Goal: Task Accomplishment & Management: Use online tool/utility

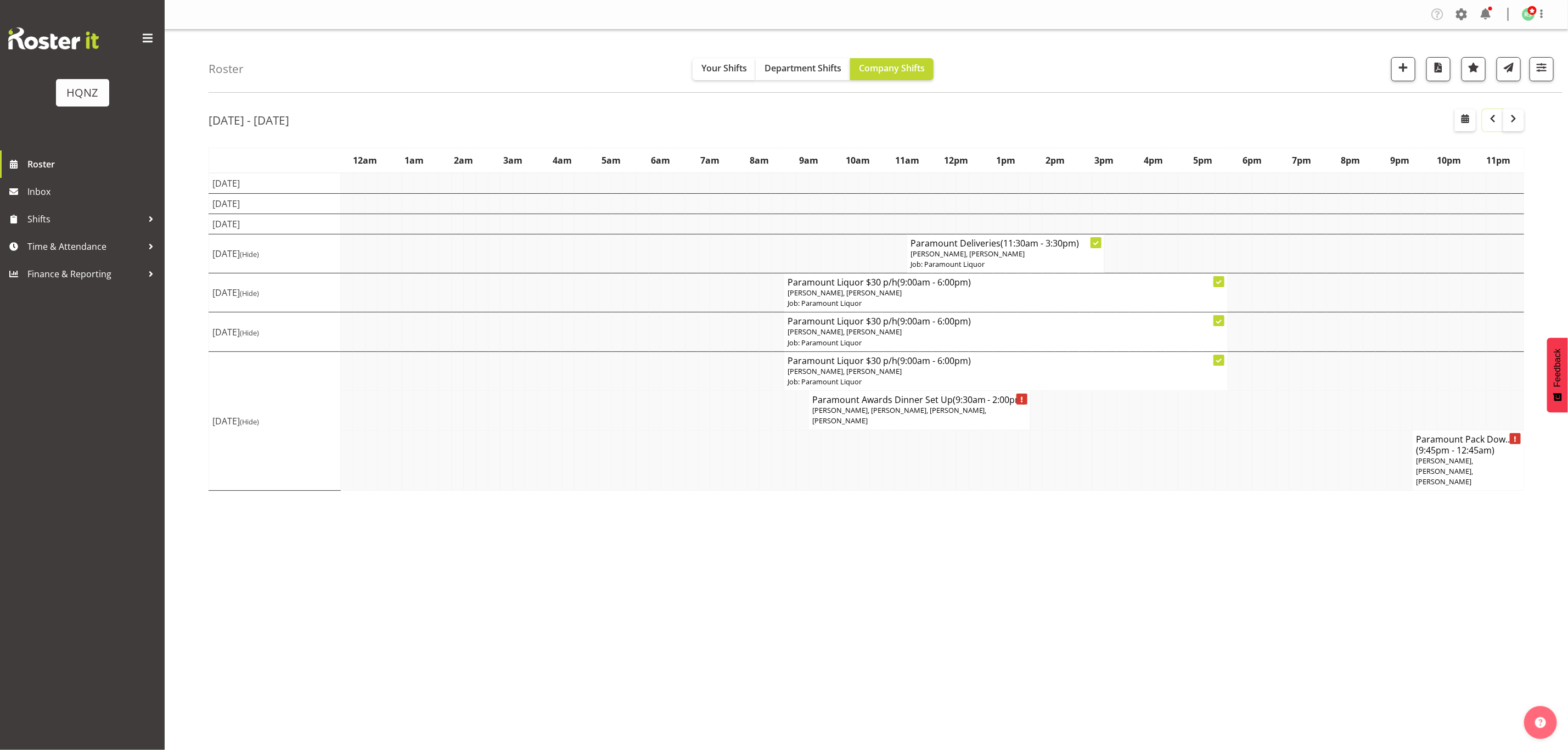
click at [1491, 116] on span "button" at bounding box center [1493, 118] width 13 height 13
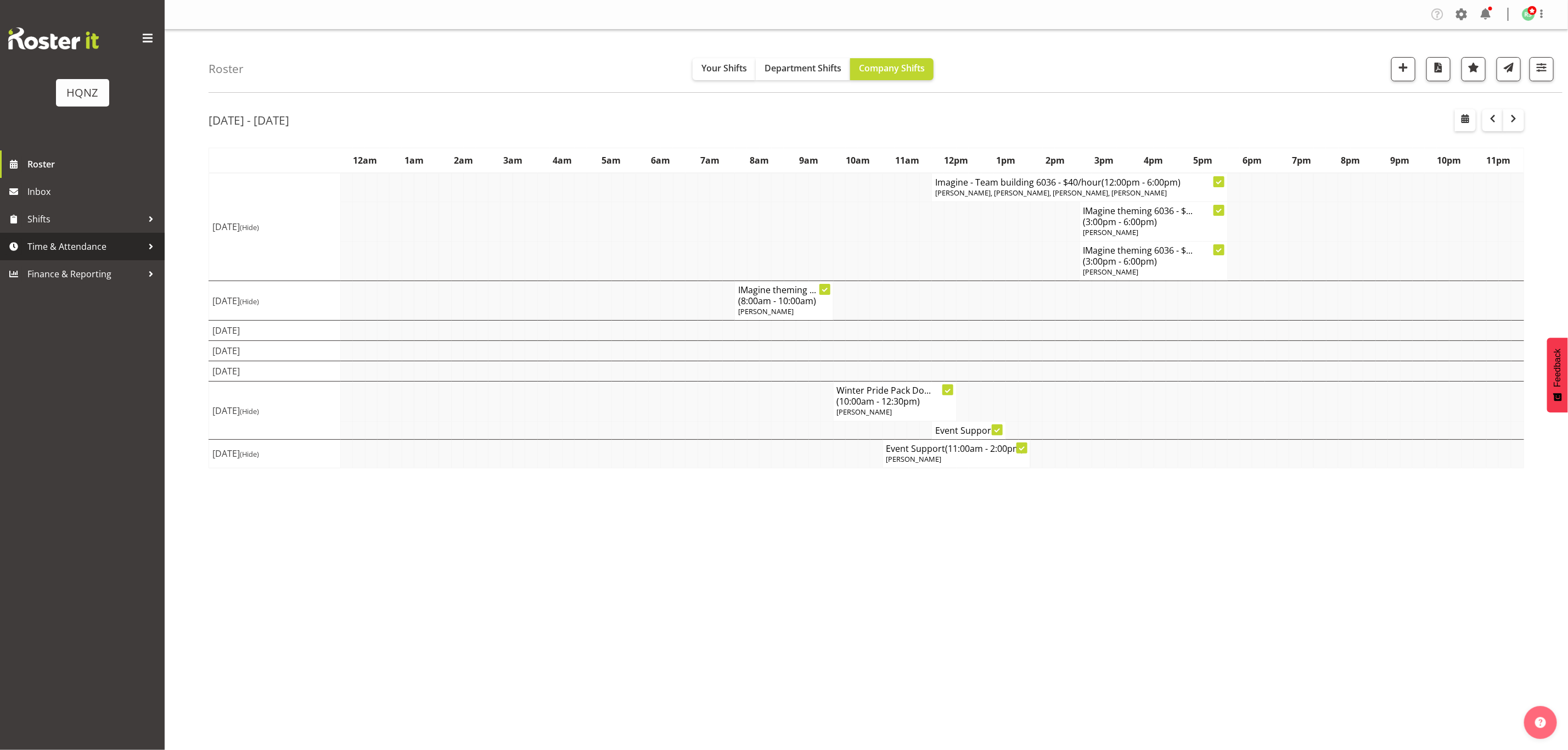
click at [58, 240] on span "Time & Attendance" at bounding box center [85, 246] width 116 height 16
click at [61, 270] on link "Finance & Reporting" at bounding box center [82, 279] width 165 height 28
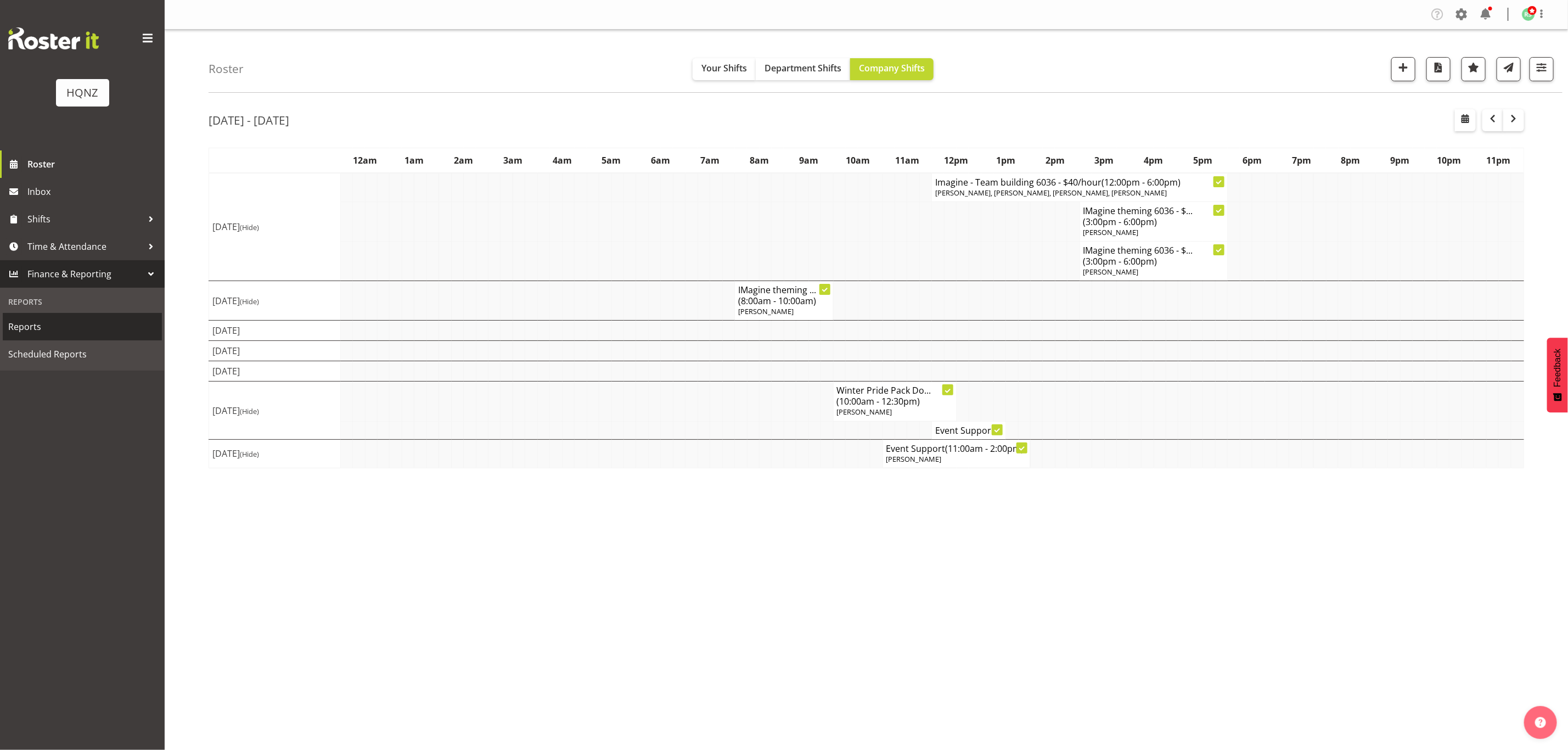
click at [16, 338] on link "Reports" at bounding box center [82, 326] width 159 height 28
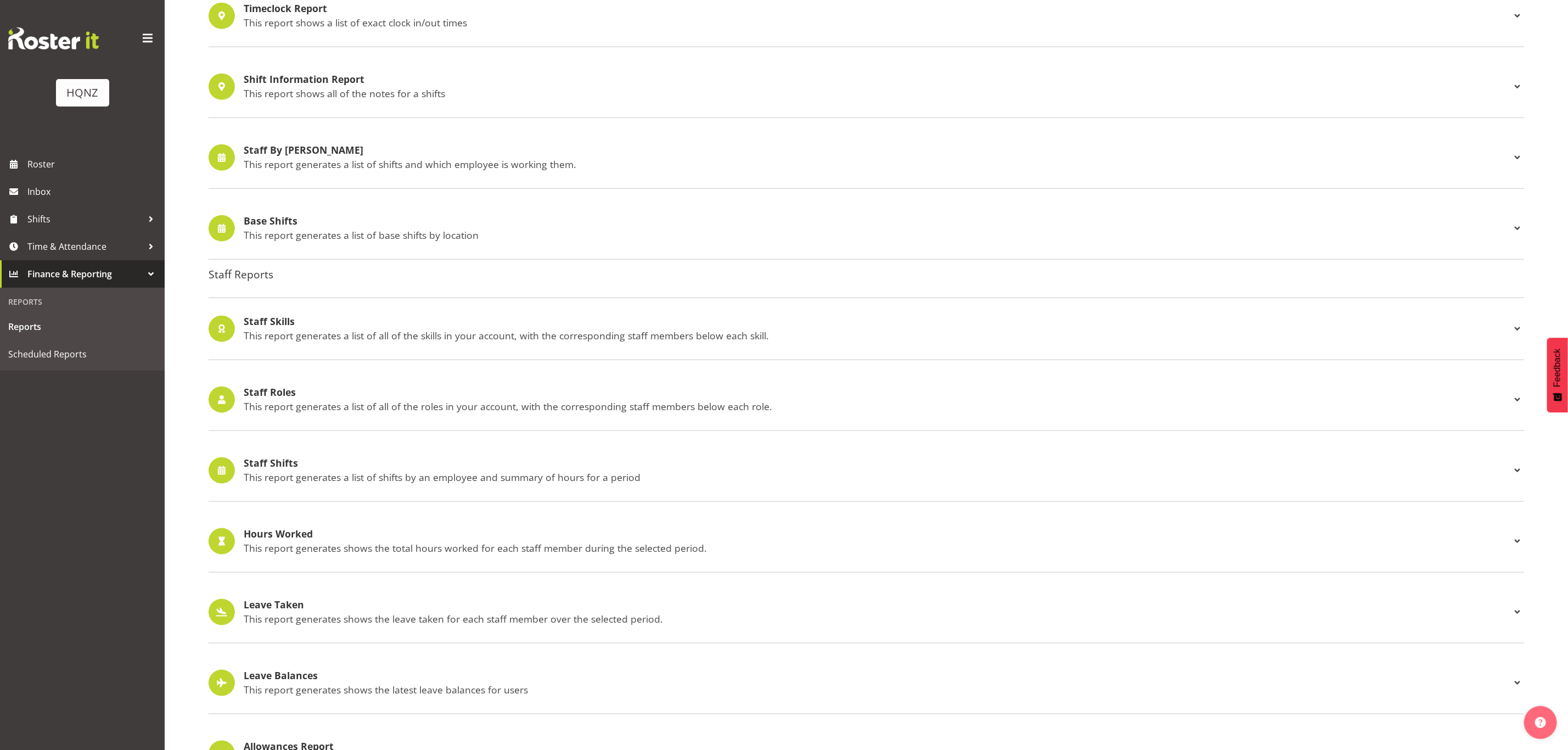
scroll to position [781, 0]
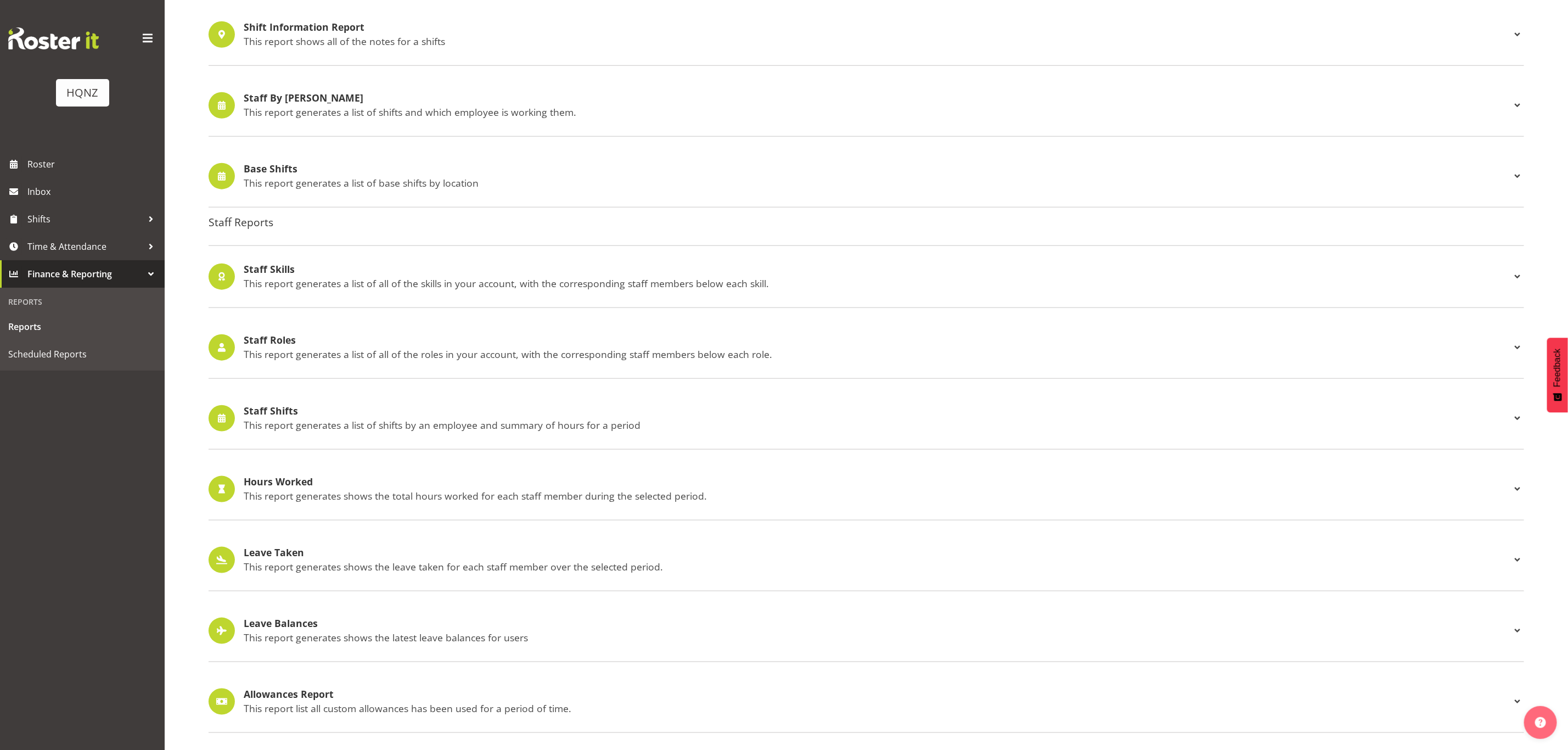
click at [504, 489] on p "This report generates shows the total hours worked for each staff member during…" at bounding box center [877, 495] width 1267 height 12
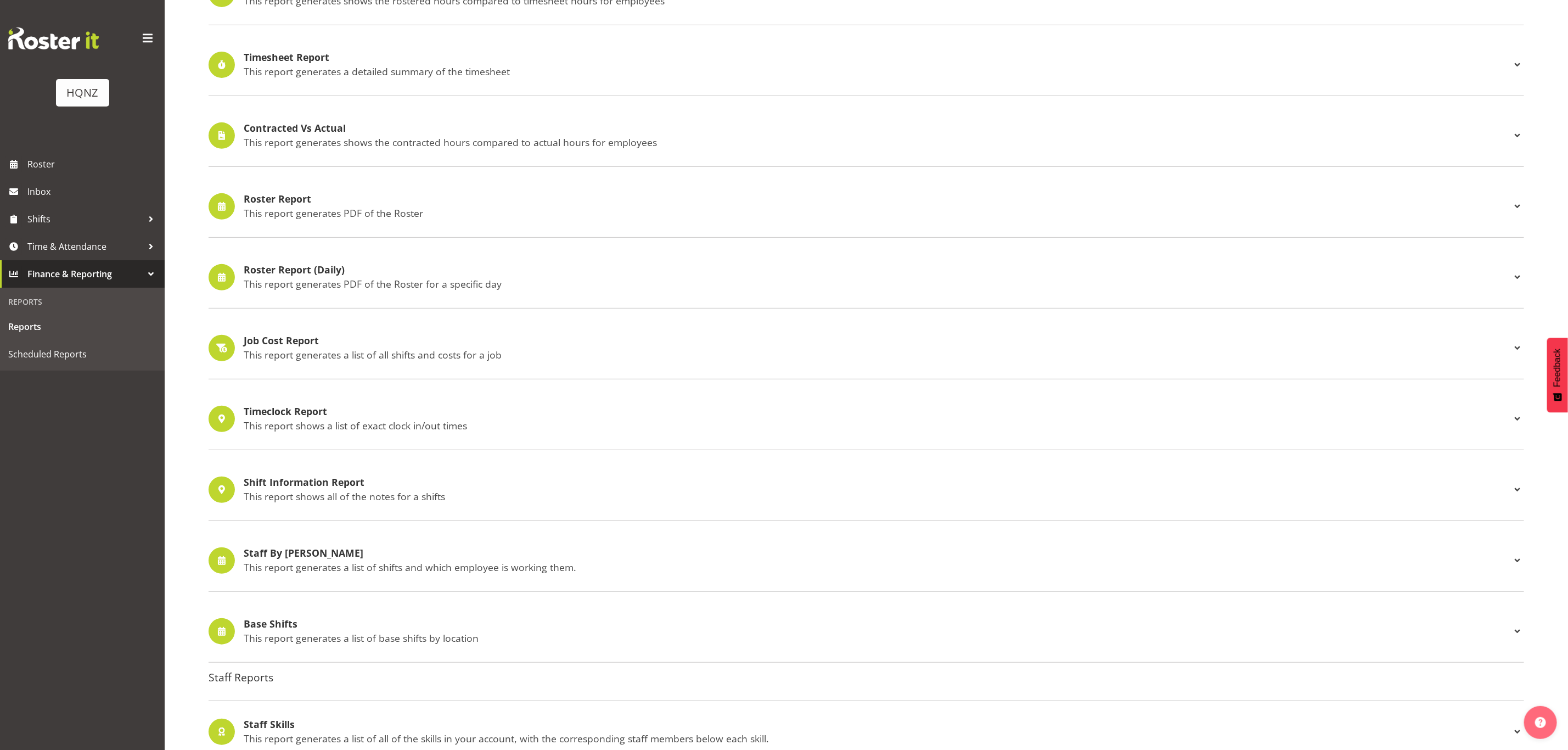
scroll to position [308, 0]
click at [448, 82] on div "Timesheet Report This report generates a detailed summary of the timesheet Type…" at bounding box center [866, 65] width 1315 height 62
click at [452, 60] on h4 "Timesheet Report" at bounding box center [877, 58] width 1267 height 11
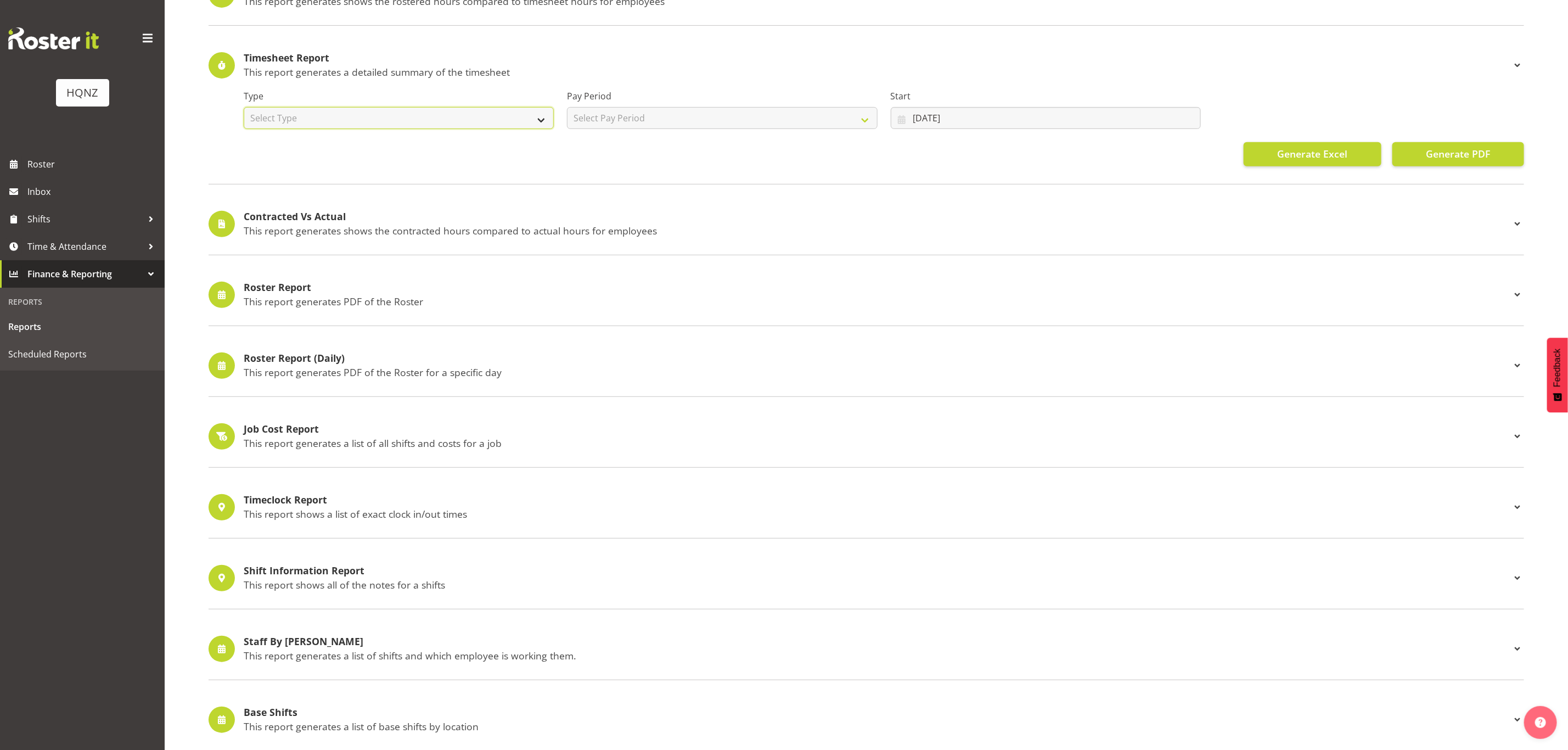
click at [436, 116] on select "Select Type Summary Detailed" at bounding box center [399, 117] width 310 height 22
select select "detailed"
click at [244, 108] on select "Select Type Summary Detailed" at bounding box center [399, 117] width 310 height 22
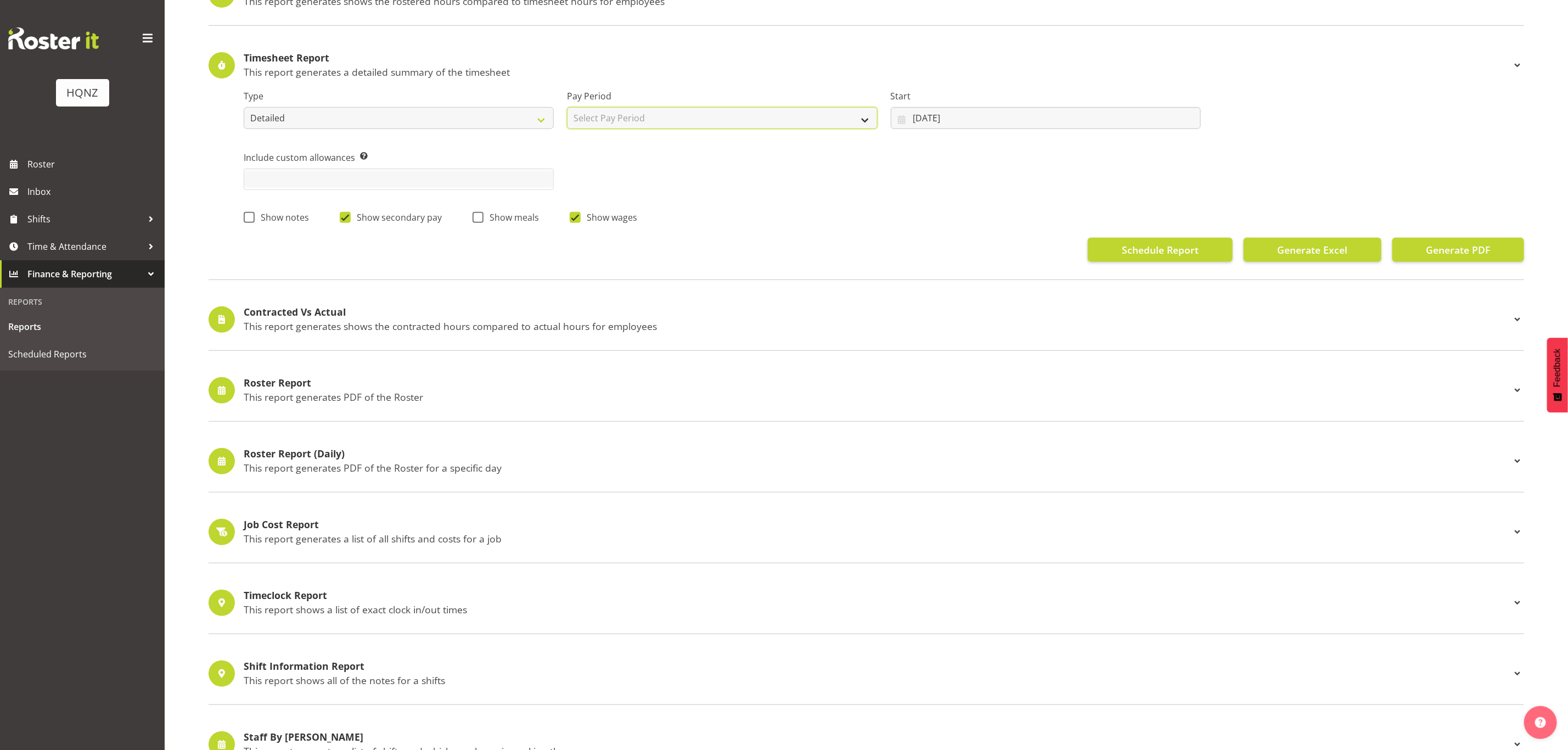
click at [715, 118] on select "Select Pay Period Standard" at bounding box center [722, 117] width 310 height 22
select select "23"
click at [567, 108] on select "Select Pay Period Standard" at bounding box center [722, 117] width 310 height 22
click at [1038, 118] on input "11/06/2025" at bounding box center [1046, 117] width 310 height 22
click at [988, 151] on select "January February March April May June July August September October November De…" at bounding box center [967, 150] width 75 height 22
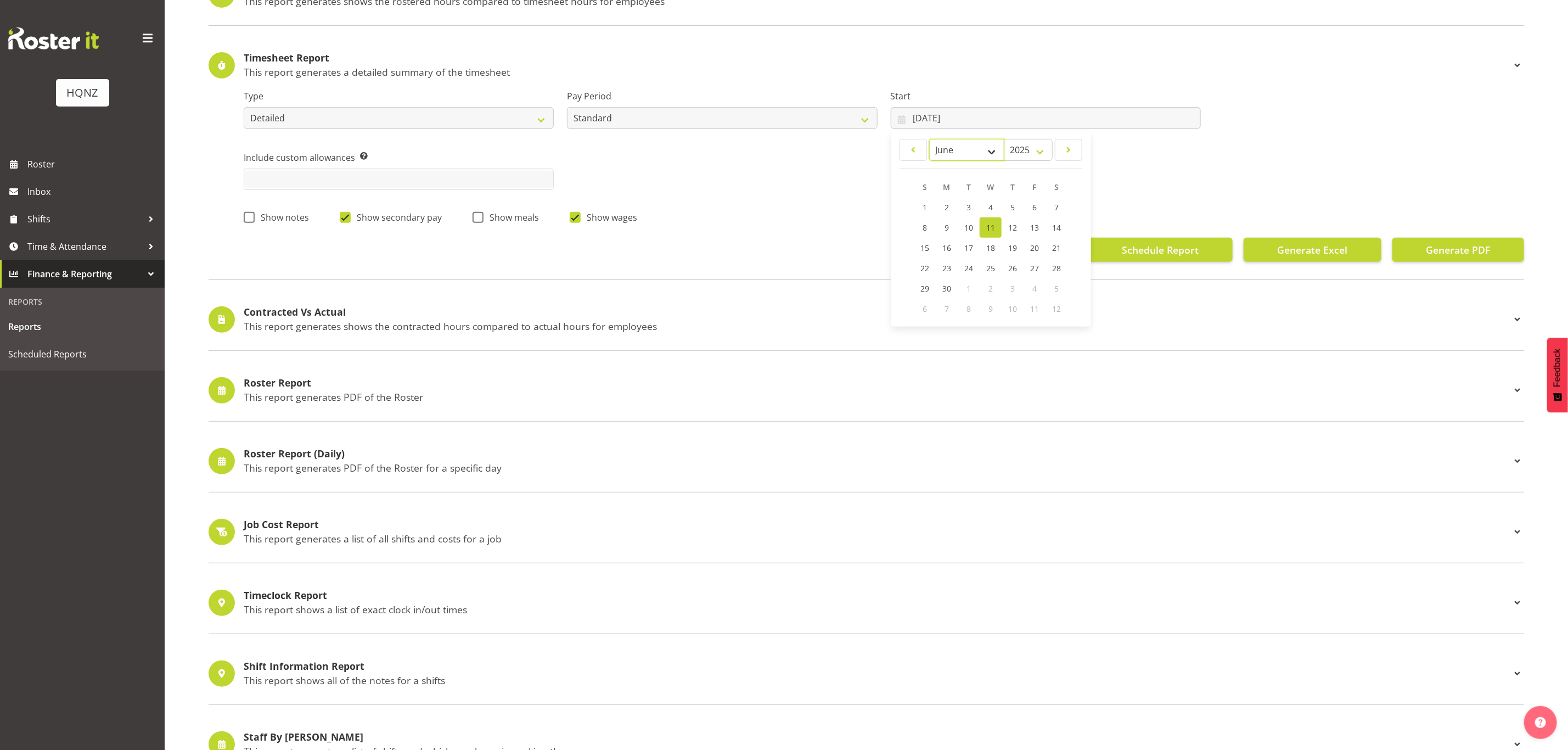
select select "7"
click at [929, 140] on select "January February March April May June July August September October November De…" at bounding box center [967, 150] width 75 height 22
click at [1016, 284] on span "28" at bounding box center [1012, 289] width 9 height 11
type input "28/08/2025"
click at [1331, 251] on span "Generate Excel" at bounding box center [1312, 250] width 70 height 14
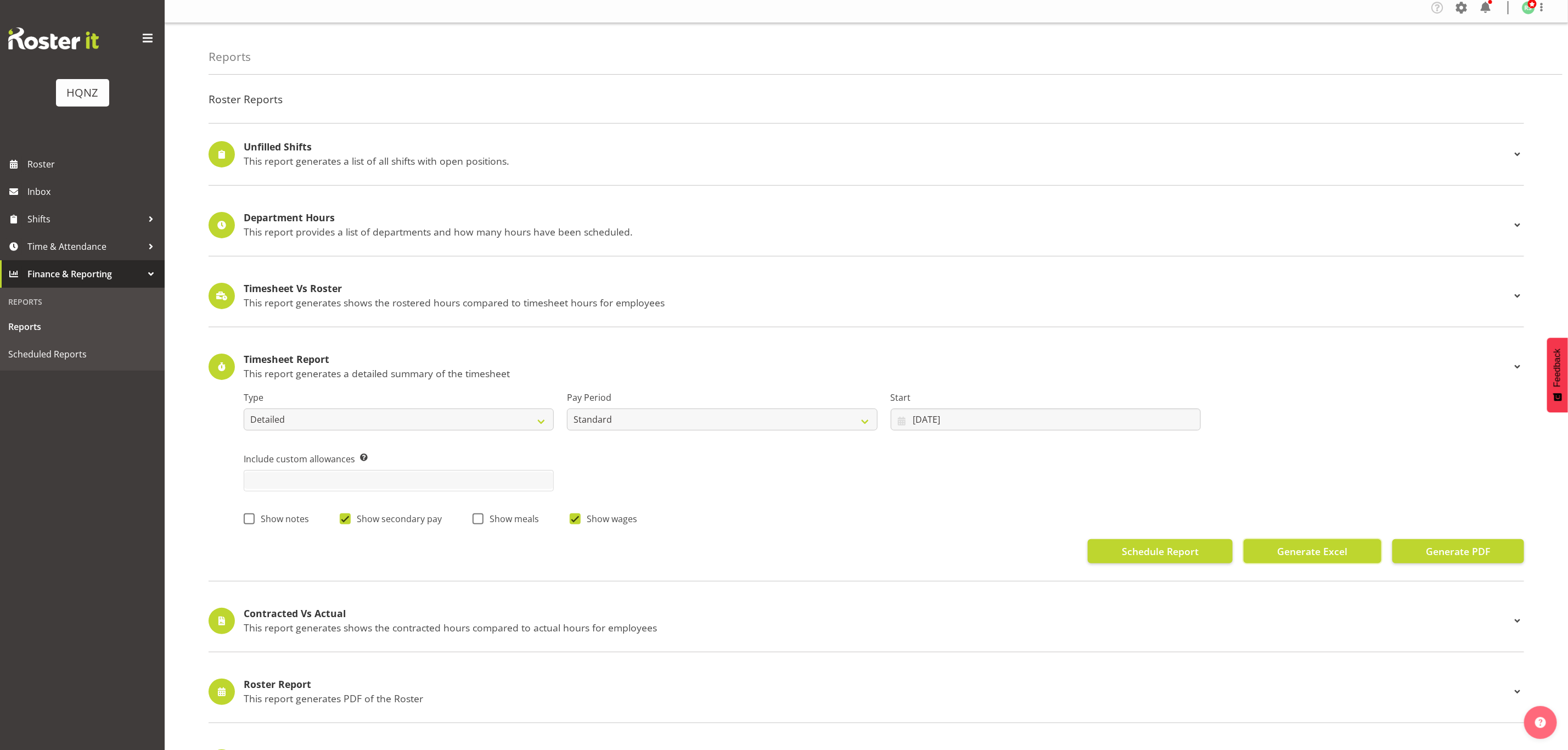
scroll to position [0, 0]
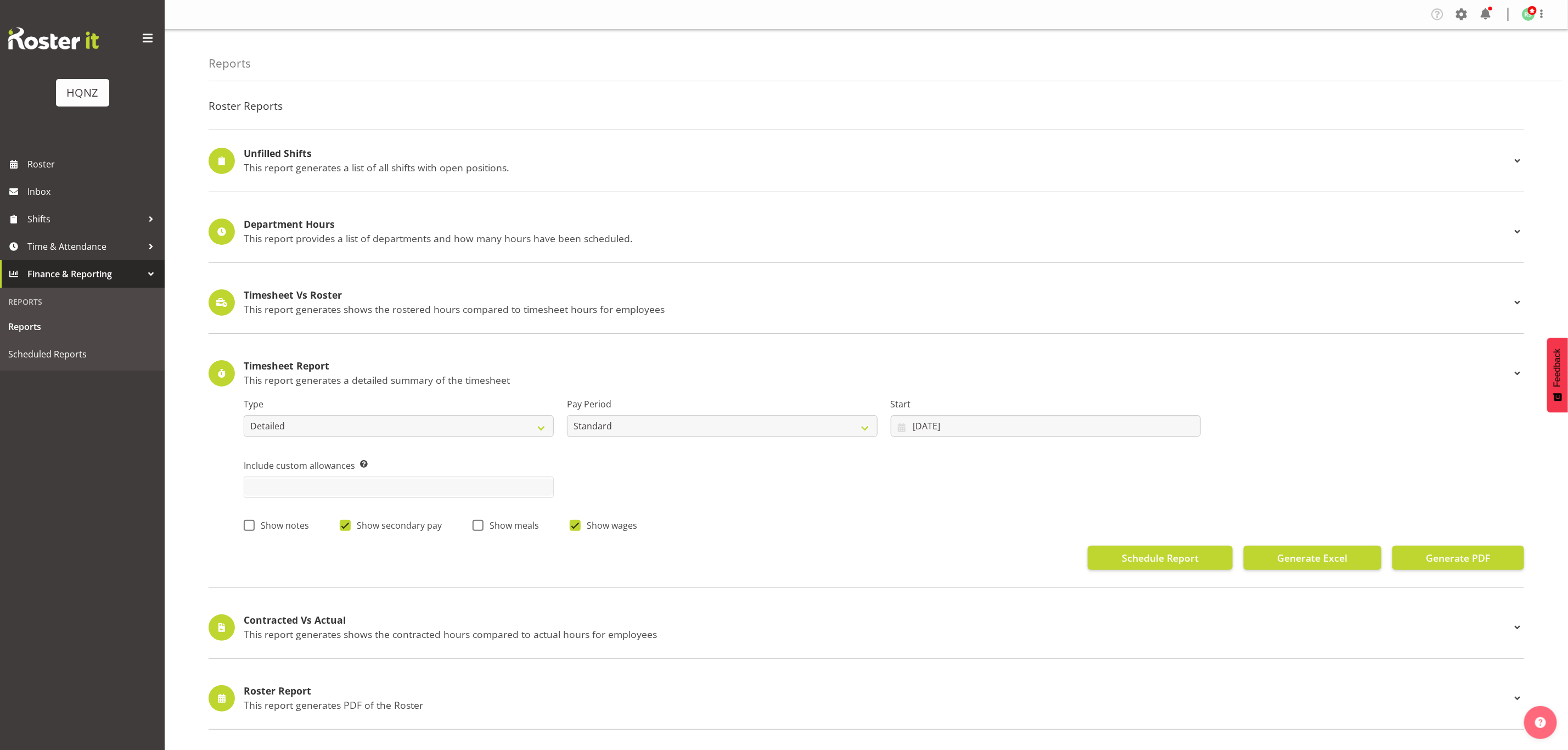
click at [511, 306] on p "This report generates shows the rostered hours compared to timesheet hours for …" at bounding box center [877, 308] width 1267 height 12
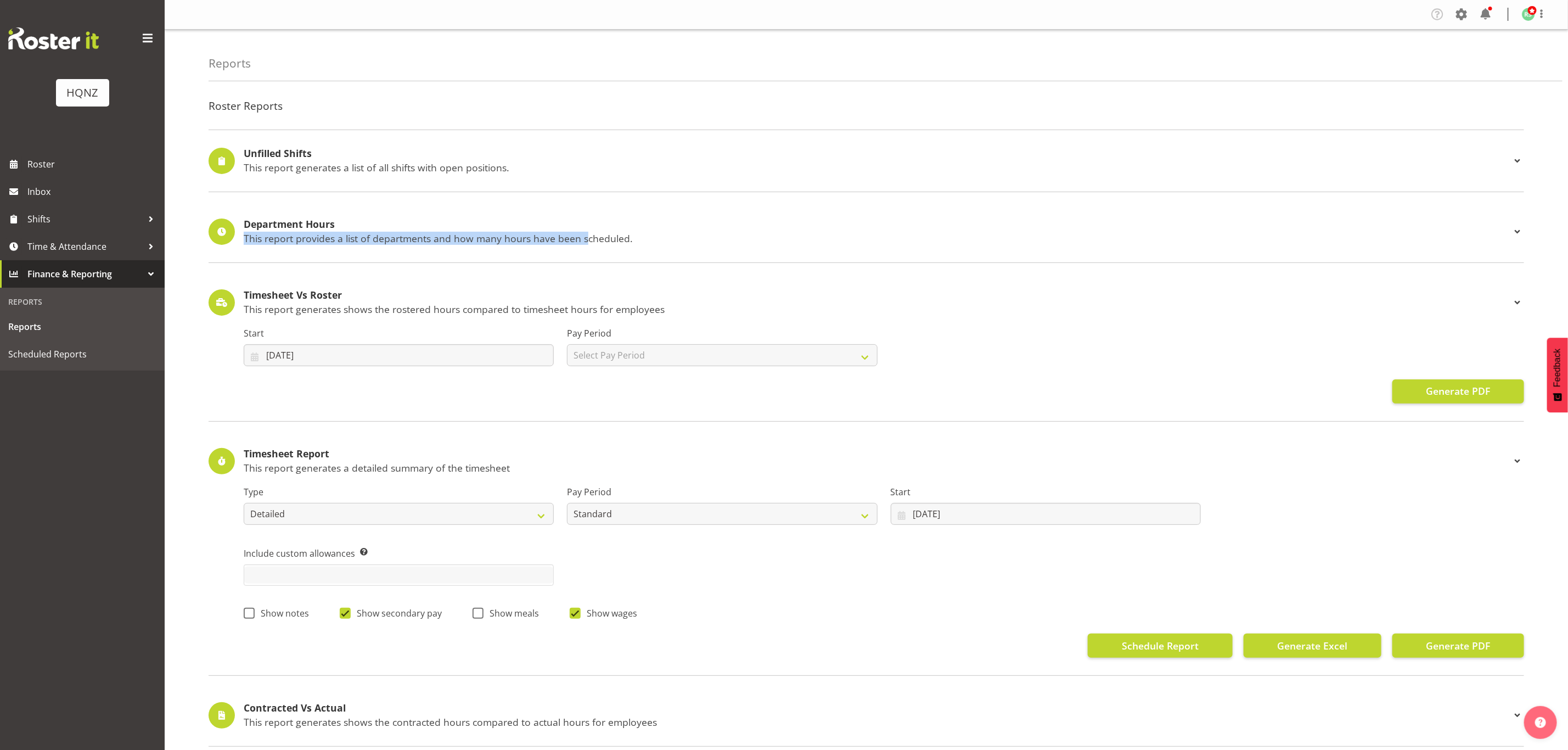
click at [484, 231] on div "Department Hours This report provides a list of departments and how many hours …" at bounding box center [877, 231] width 1267 height 25
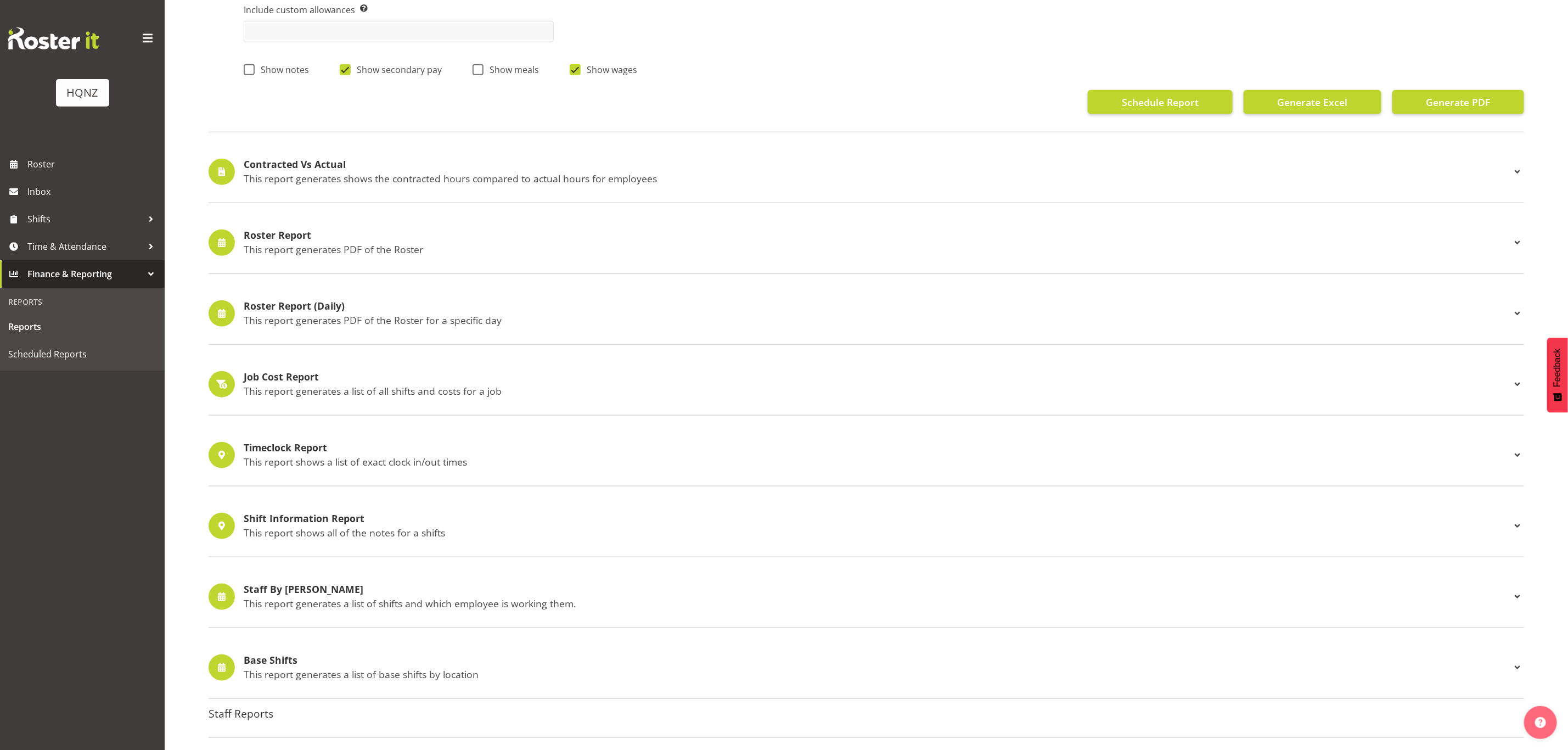
scroll to position [679, 0]
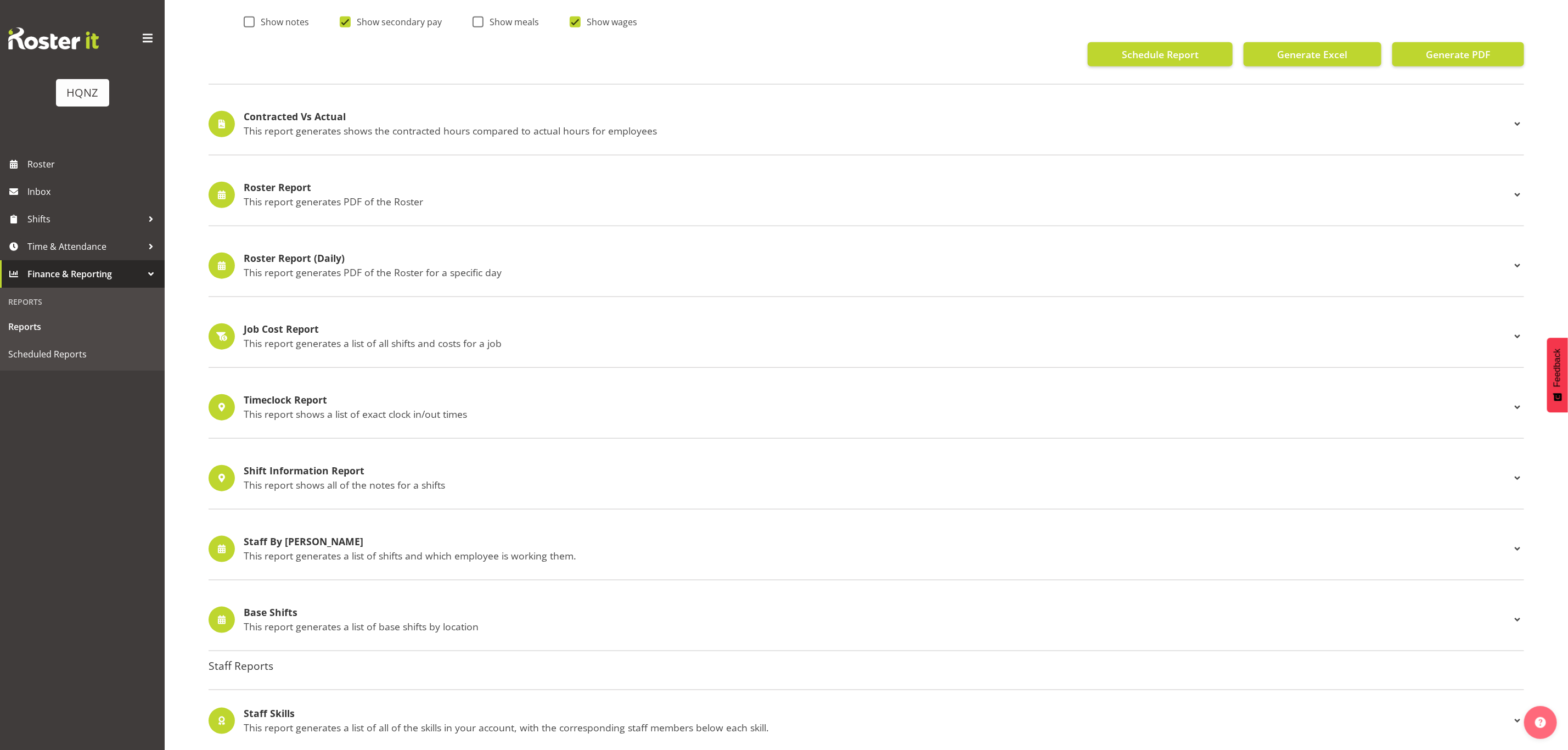
click at [381, 476] on h4 "Shift Information Report" at bounding box center [877, 470] width 1267 height 11
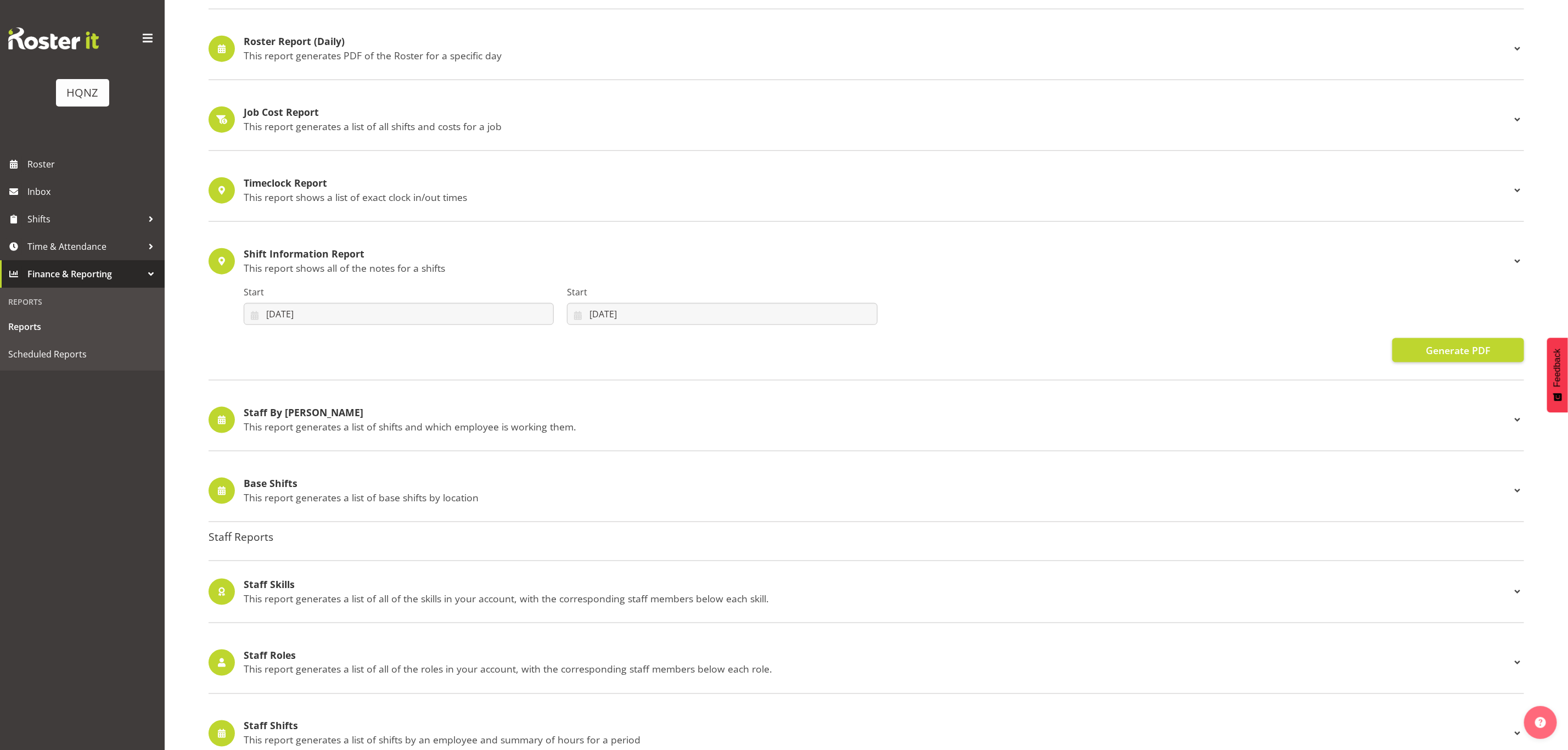
scroll to position [906, 0]
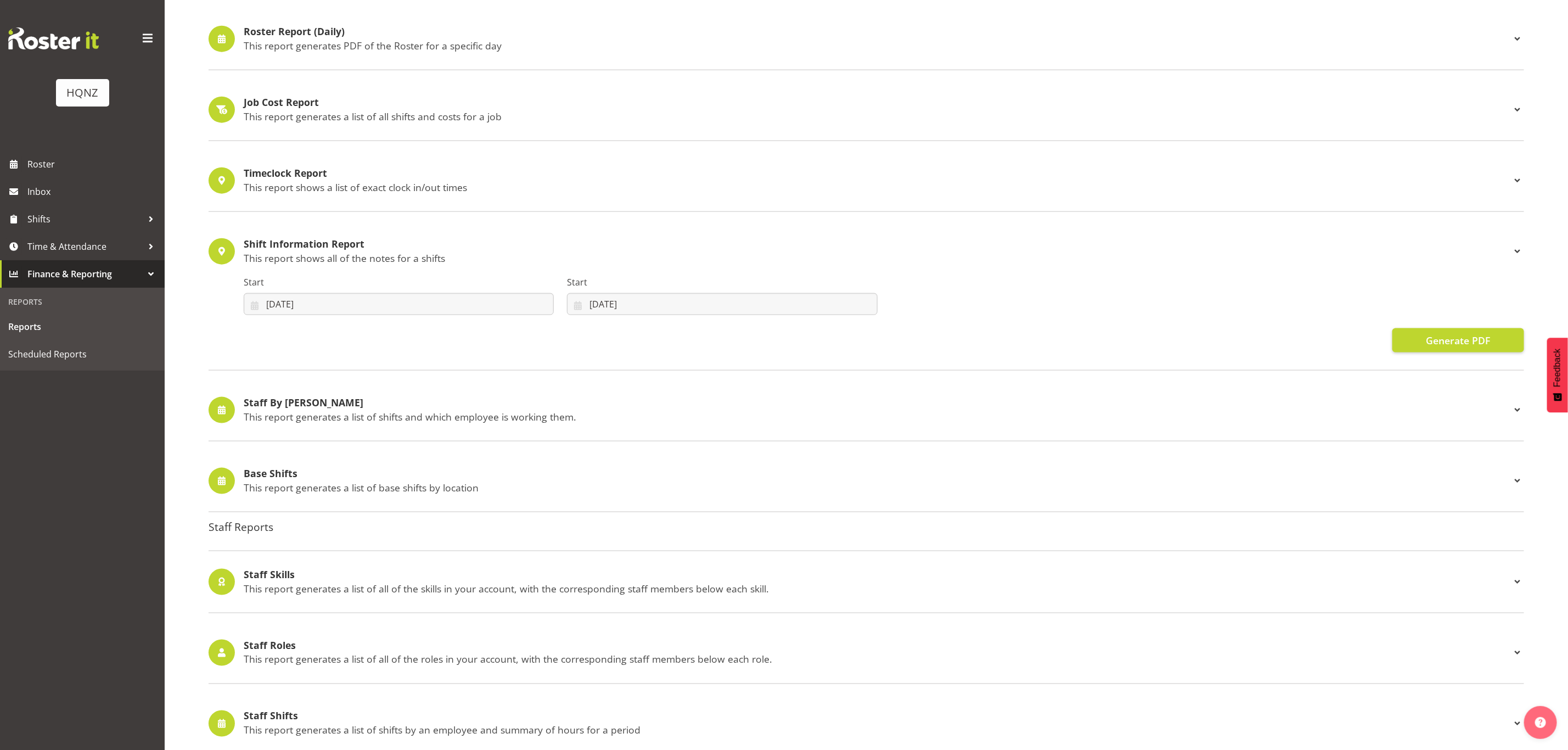
click at [411, 406] on h4 "Staff By Shifts" at bounding box center [877, 402] width 1267 height 11
select select
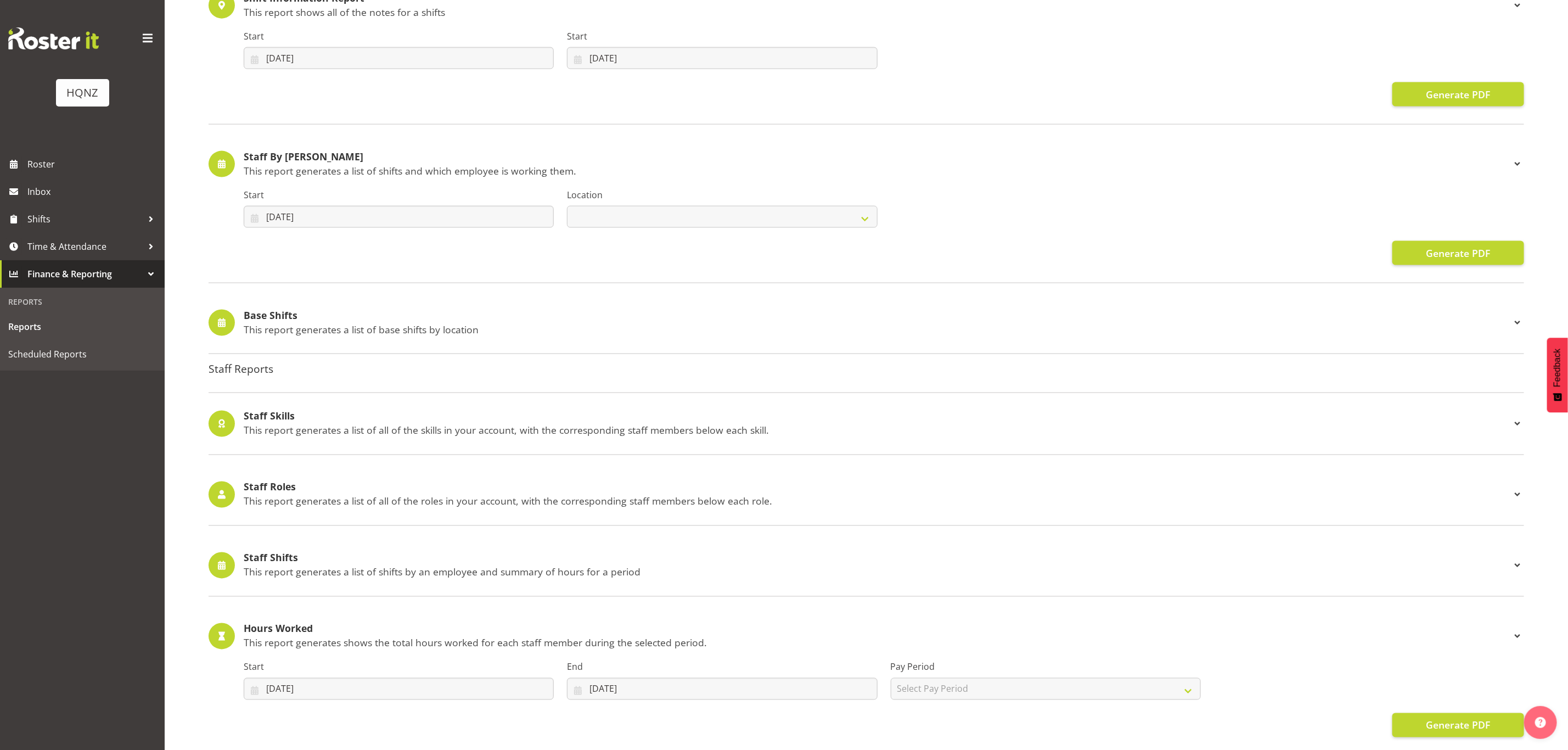
scroll to position [1152, 0]
click at [370, 550] on div "Staff Shifts This report generates a list of shifts by an employee and summary …" at bounding box center [866, 564] width 1315 height 62
click at [377, 559] on h4 "Staff Shifts" at bounding box center [877, 557] width 1267 height 11
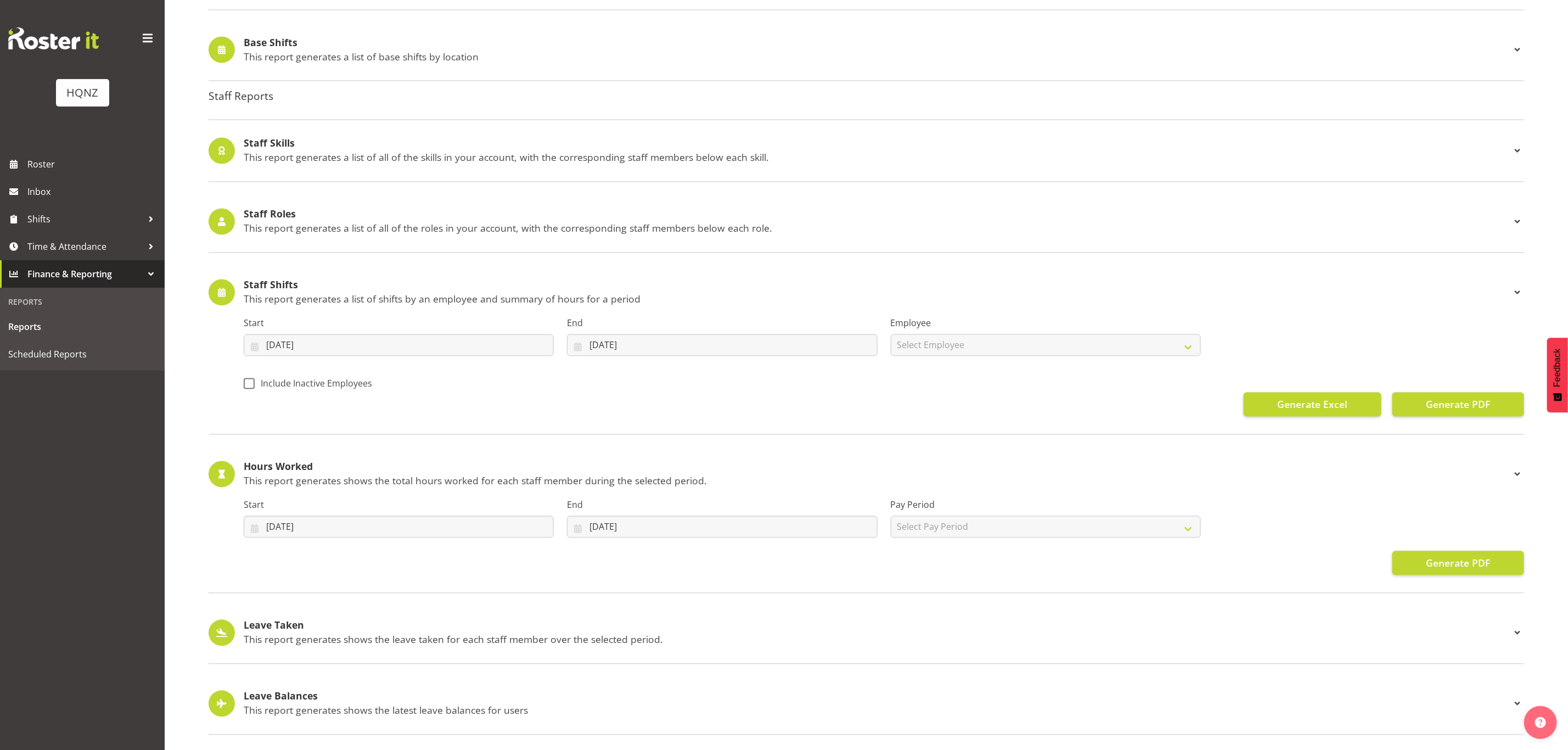
scroll to position [1461, 0]
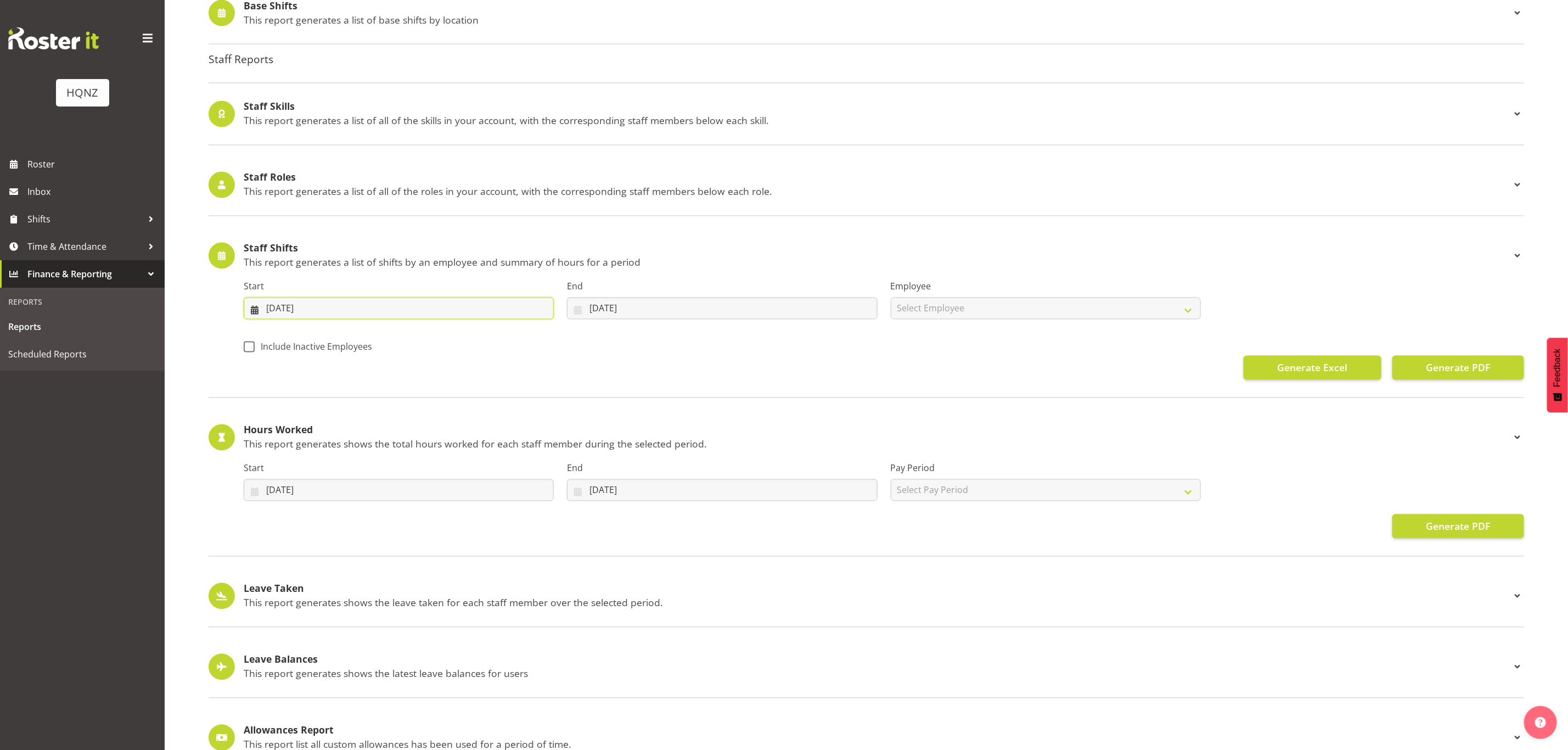
click at [406, 315] on input "04/09/2025" at bounding box center [399, 308] width 310 height 22
click at [270, 345] on span at bounding box center [266, 340] width 13 height 13
select select "7"
click at [371, 478] on link "28" at bounding box center [366, 478] width 22 height 21
type input "28/08/2025"
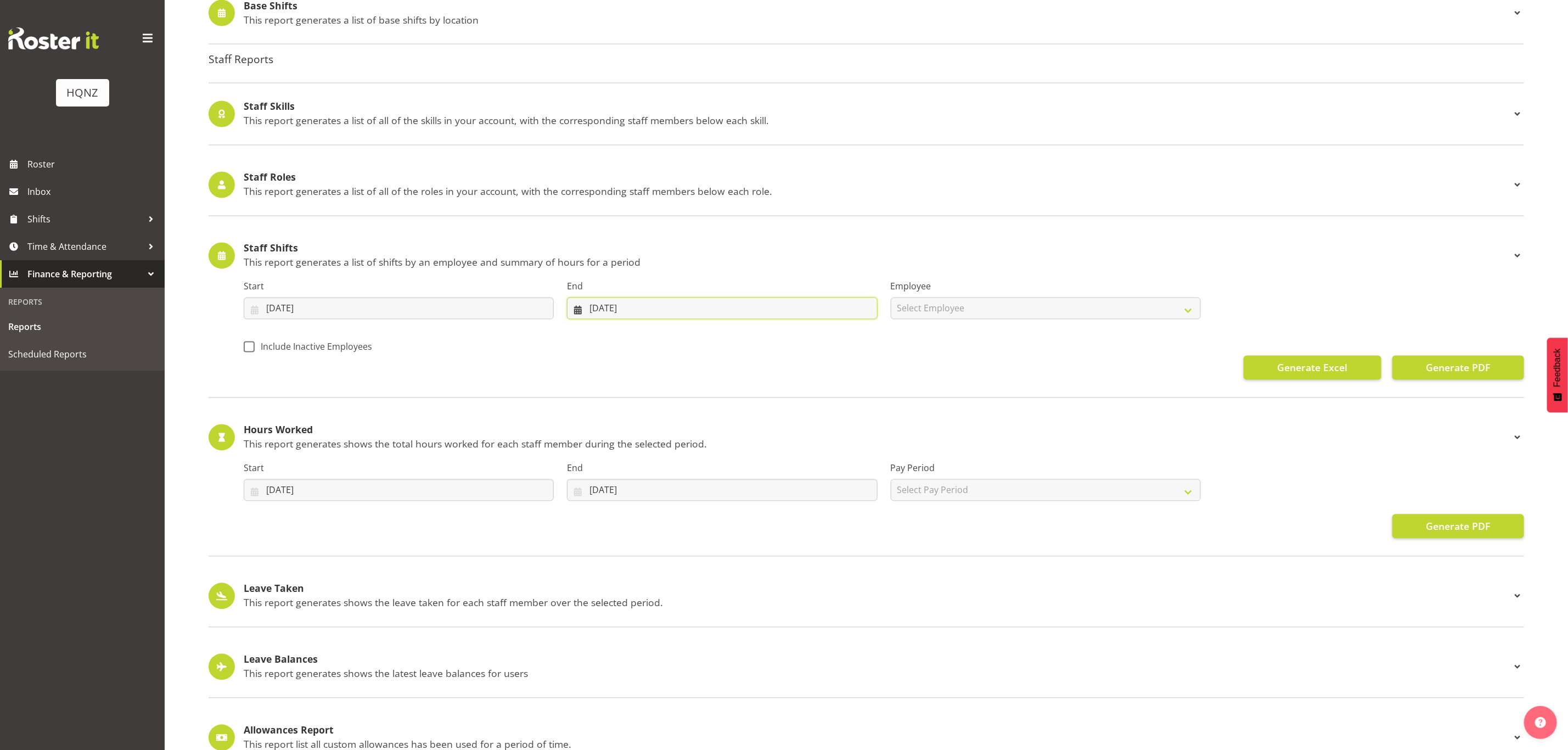
click at [679, 308] on input "11/09/2025" at bounding box center [722, 308] width 310 height 22
click at [670, 424] on span "10" at bounding box center [667, 418] width 9 height 11
type input "10/09/2025"
click at [1311, 369] on span "Generate Excel" at bounding box center [1312, 367] width 70 height 14
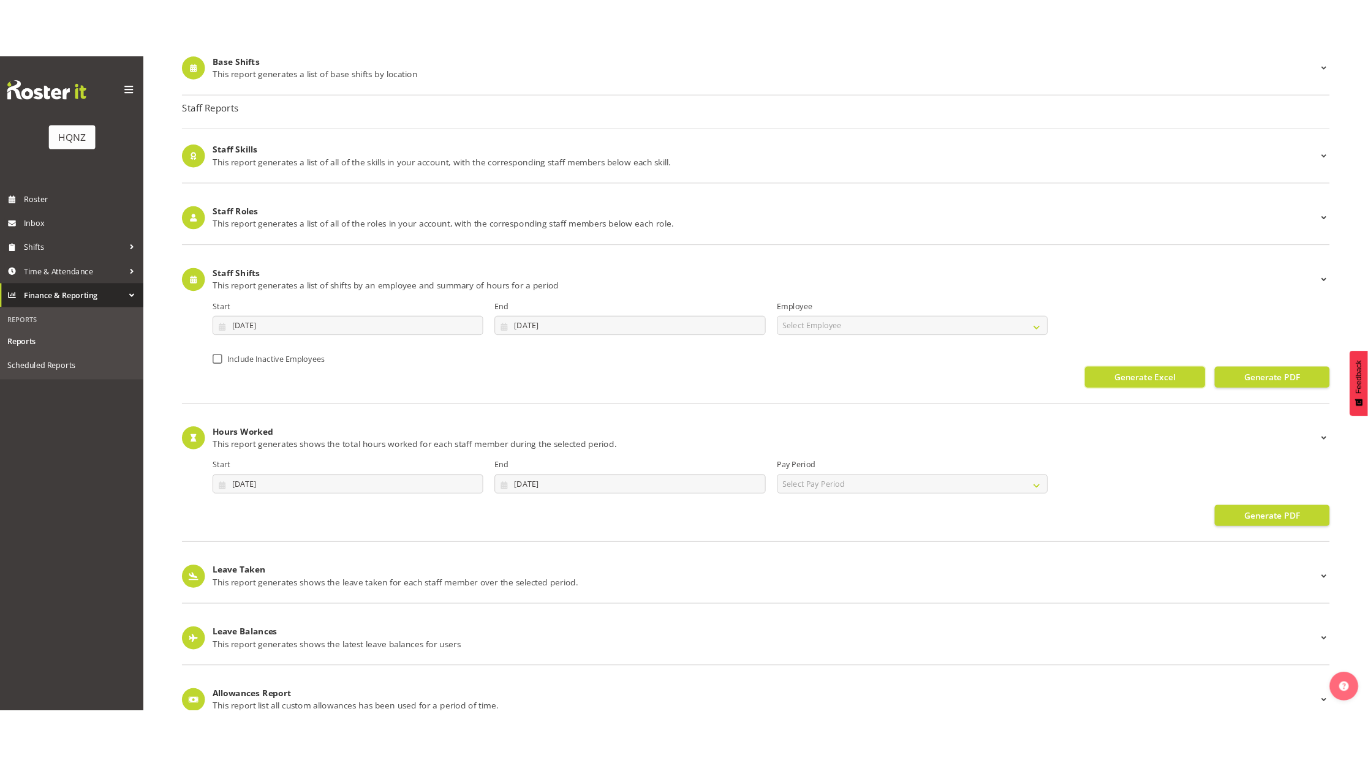
scroll to position [1631, 0]
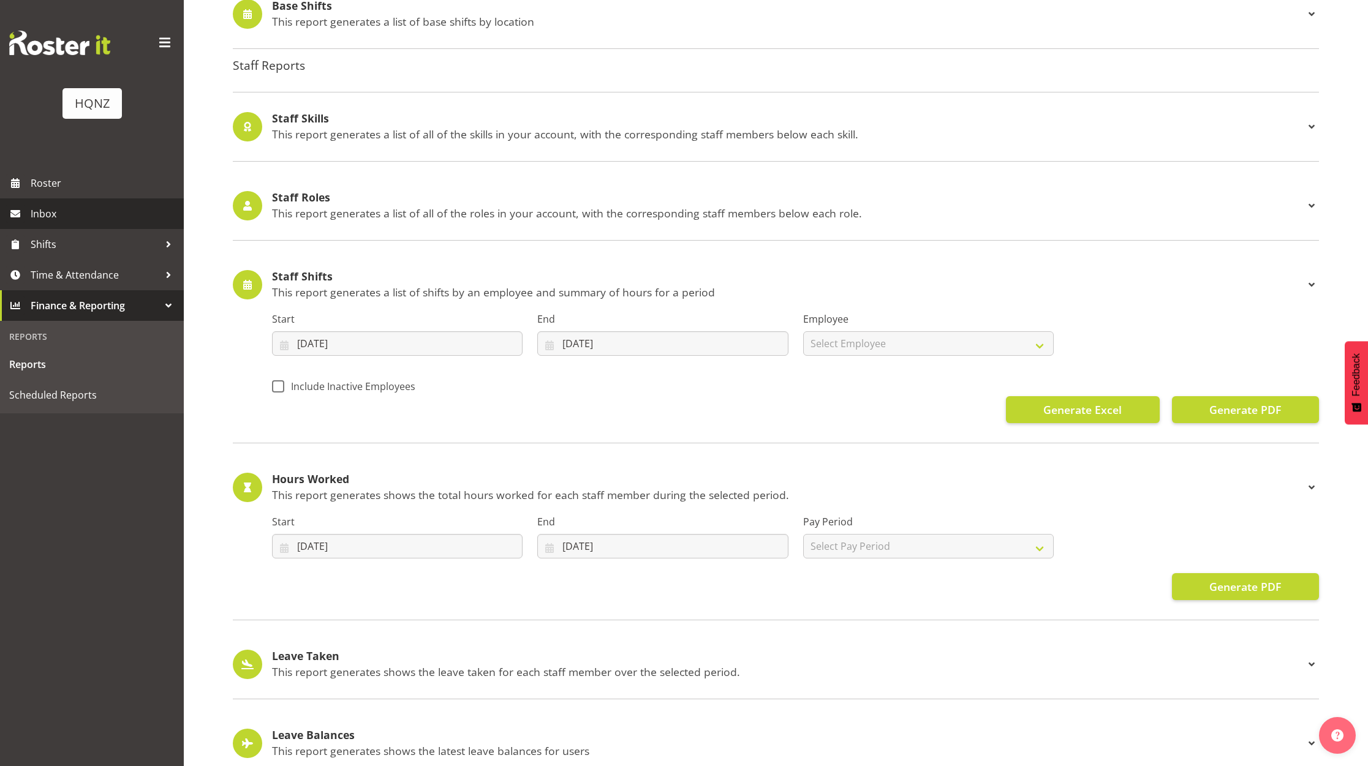
click at [62, 208] on span "Inbox" at bounding box center [104, 214] width 147 height 18
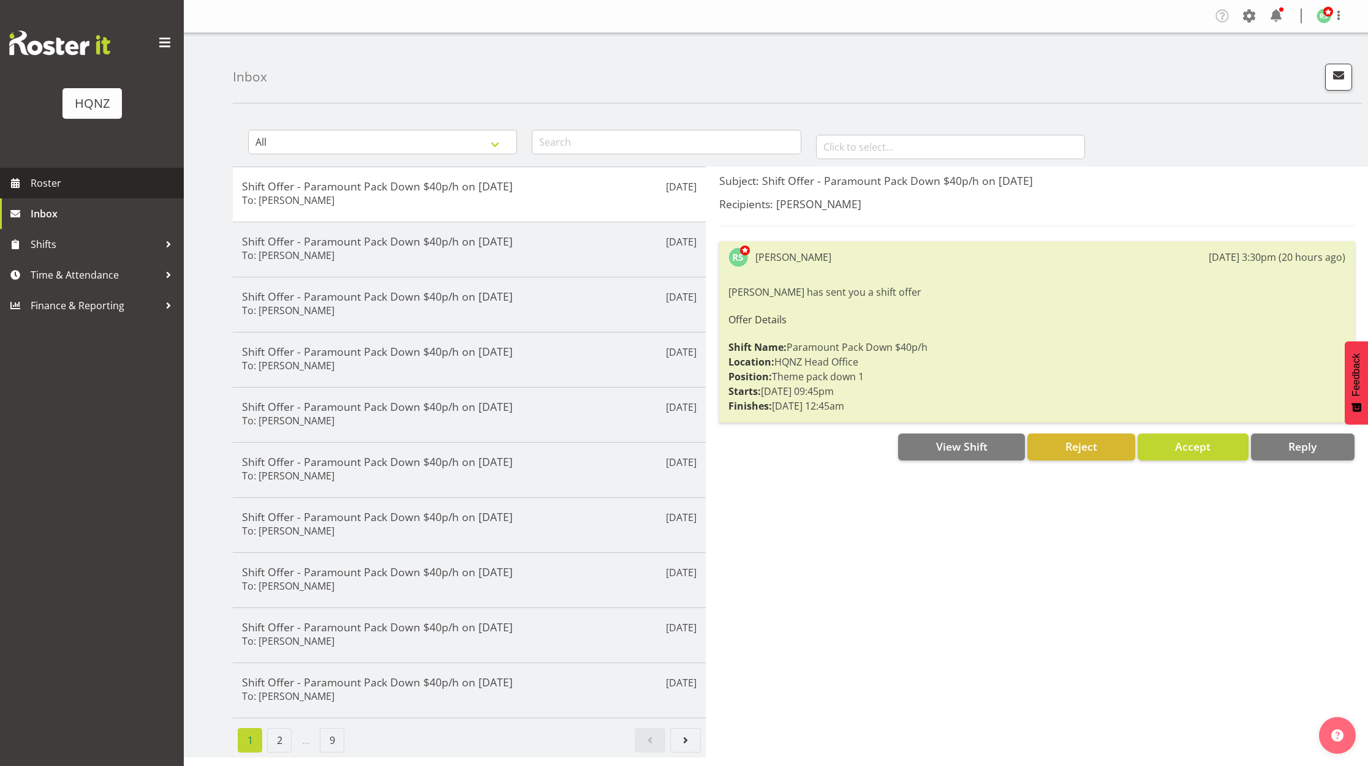
click at [51, 183] on span "Roster" at bounding box center [104, 183] width 147 height 18
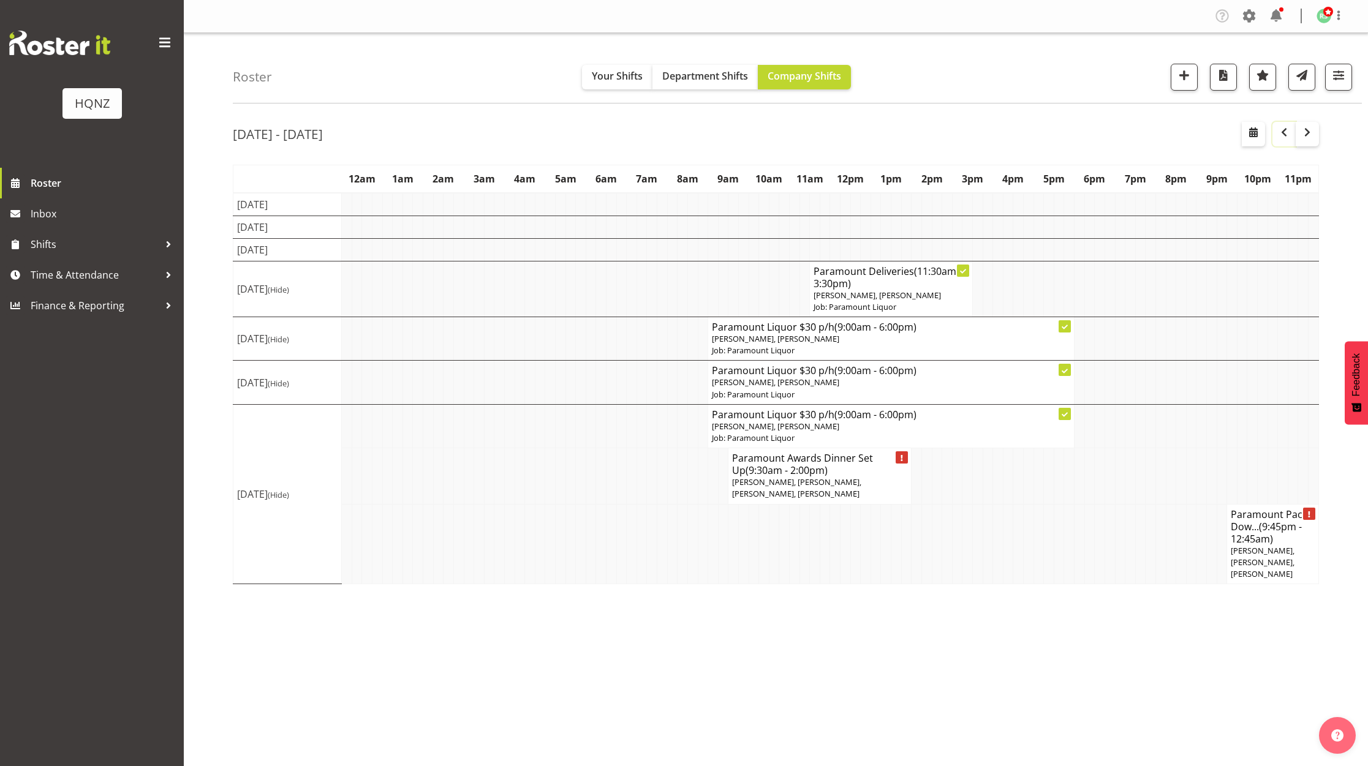
click at [1281, 134] on span "button" at bounding box center [1284, 132] width 15 height 15
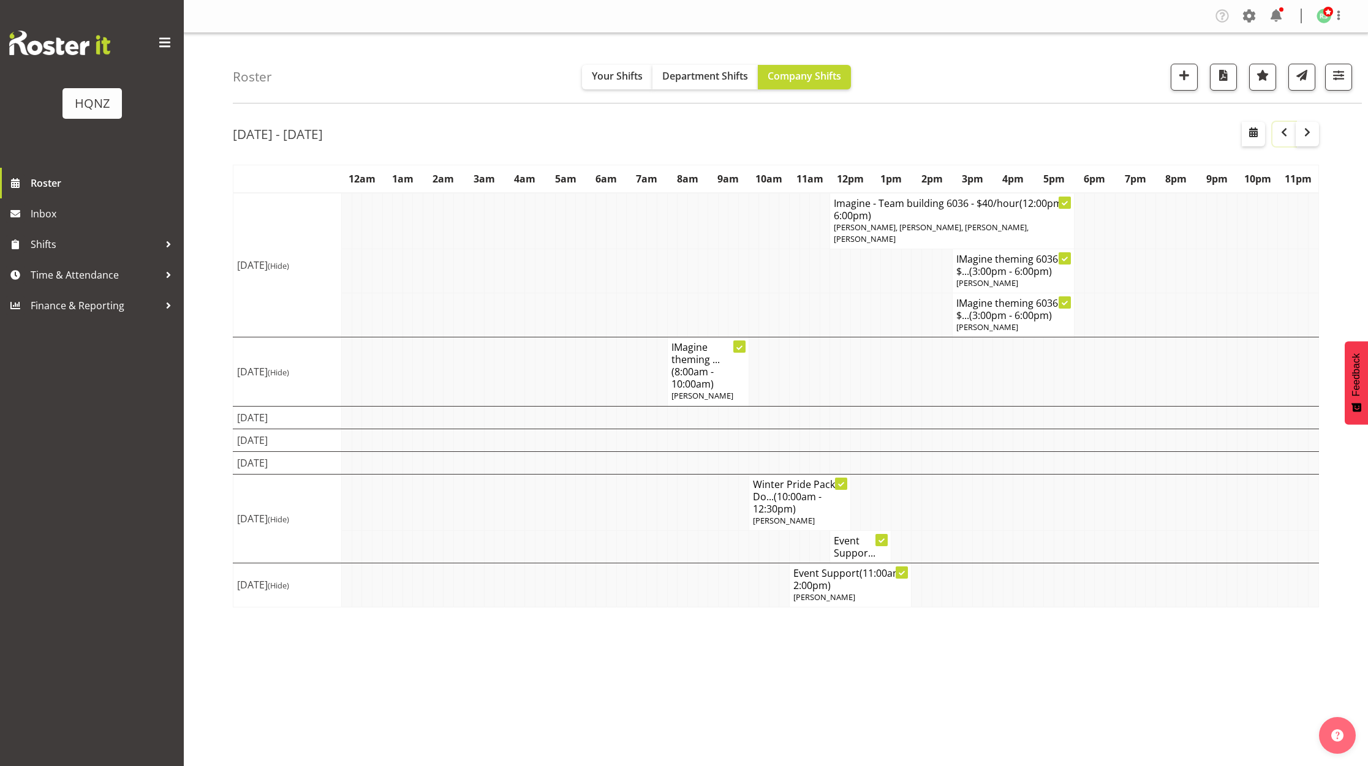
click at [1284, 133] on span "button" at bounding box center [1284, 132] width 15 height 15
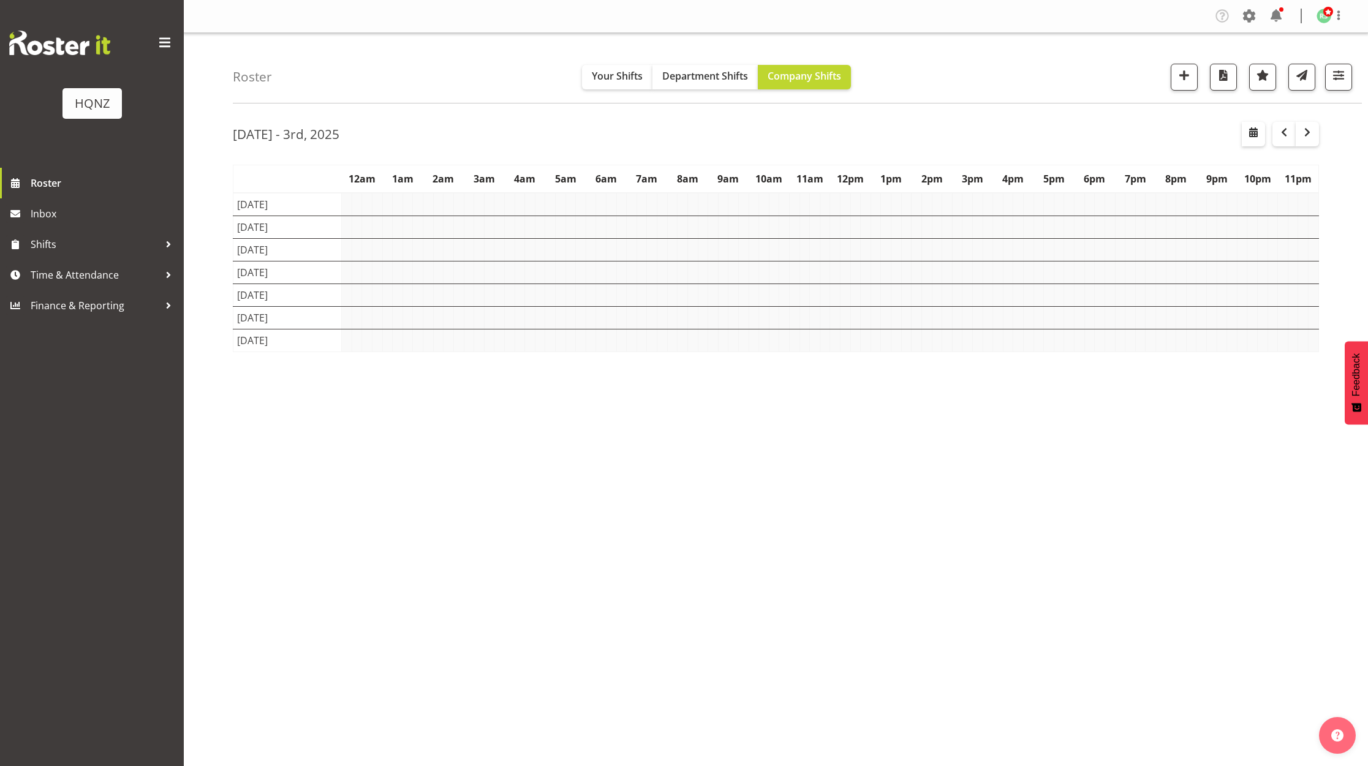
click at [804, 206] on td at bounding box center [804, 204] width 10 height 23
click at [810, 228] on td at bounding box center [815, 227] width 10 height 23
click at [818, 253] on td at bounding box center [815, 249] width 10 height 23
click at [819, 271] on td at bounding box center [815, 272] width 10 height 23
click at [821, 295] on td at bounding box center [825, 295] width 10 height 23
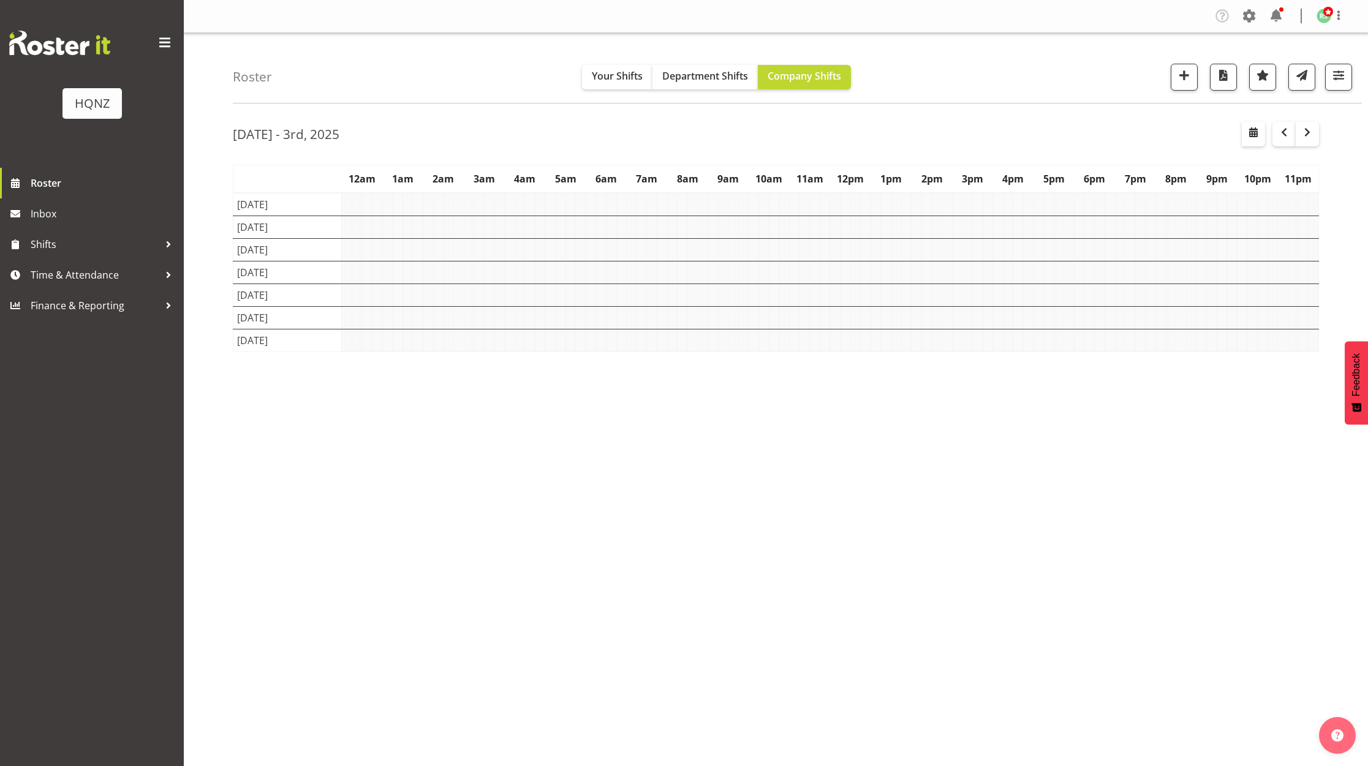
click at [820, 314] on td at bounding box center [825, 317] width 10 height 23
click at [823, 334] on td at bounding box center [825, 340] width 10 height 23
